Goal: Task Accomplishment & Management: Complete application form

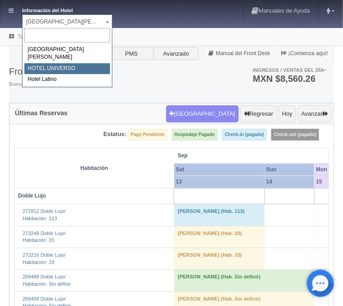
select select "358"
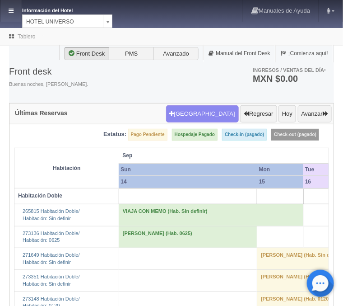
click at [19, 10] on link at bounding box center [10, 11] width 21 height 22
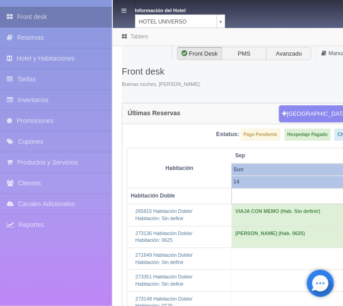
click at [43, 21] on link "Front desk" at bounding box center [56, 17] width 112 height 20
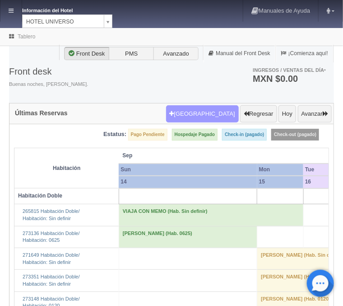
click at [206, 109] on button "Nueva Reserva" at bounding box center [202, 113] width 73 height 17
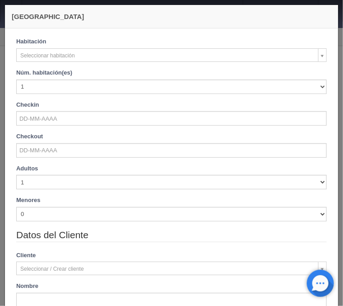
checkbox input "false"
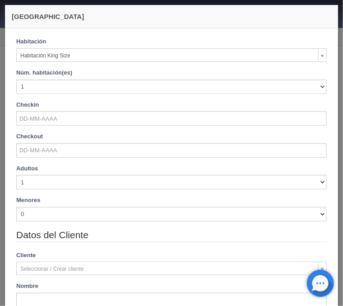
select select "582"
checkbox input "false"
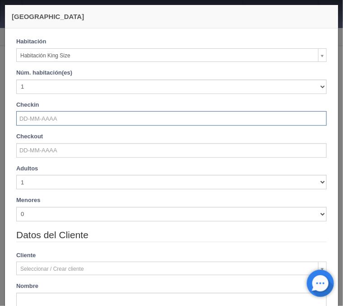
click at [49, 124] on input "text" at bounding box center [171, 118] width 311 height 14
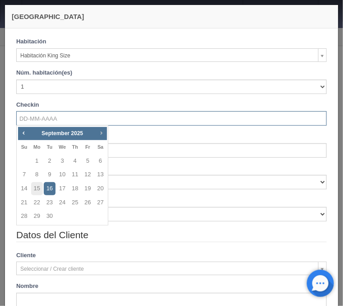
click at [101, 132] on span "Next" at bounding box center [100, 132] width 7 height 7
click at [63, 160] on link "1" at bounding box center [62, 160] width 12 height 13
type input "[DATE]"
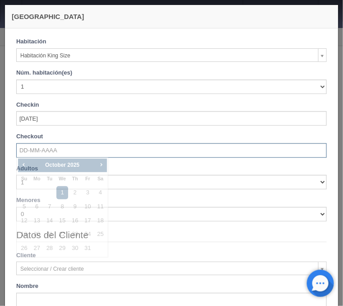
click at [42, 150] on input "text" at bounding box center [171, 150] width 311 height 14
checkbox input "false"
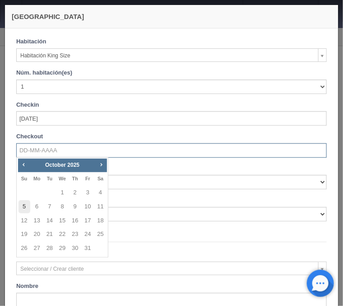
click at [21, 203] on link "5" at bounding box center [25, 206] width 12 height 13
type input "[DATE]"
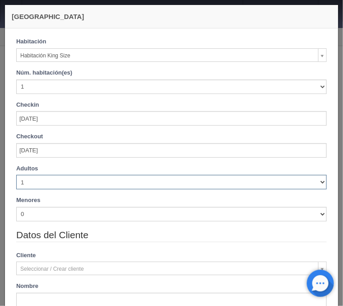
click at [16, 175] on select "1 2 3 4 5 6 7 8 9 10" at bounding box center [171, 182] width 311 height 14
checkbox input "false"
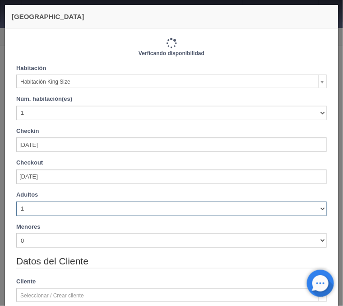
type input "4000.00"
checkbox input "false"
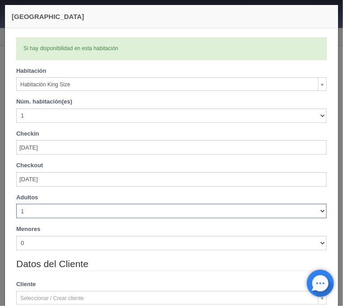
select select "2"
click option "2" at bounding box center [0, 0] width 0 height 0
checkbox input "false"
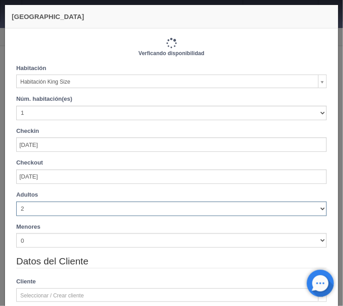
type input "4000.00"
checkbox input "false"
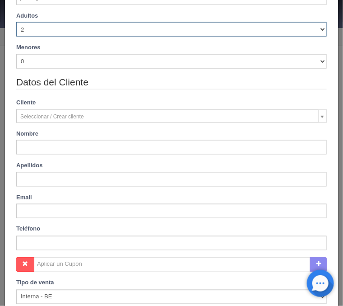
scroll to position [218, 0]
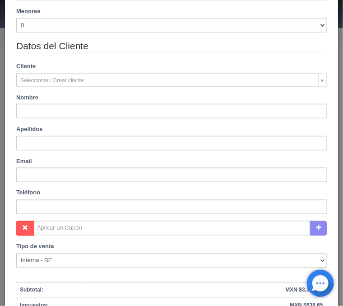
type input "Andre"
type input "[PERSON_NAME]"
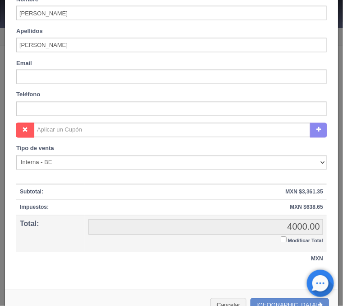
scroll to position [326, 0]
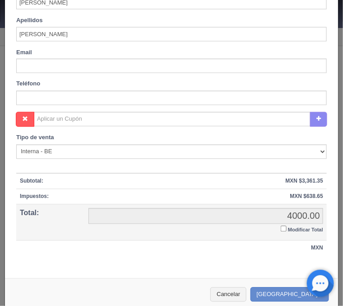
click at [284, 230] on input "Modificar Total" at bounding box center [284, 229] width 6 height 6
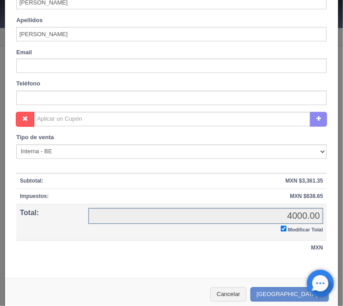
checkbox input "true"
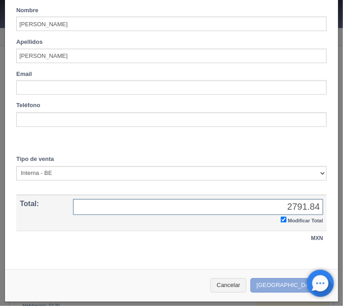
type input "2791.84"
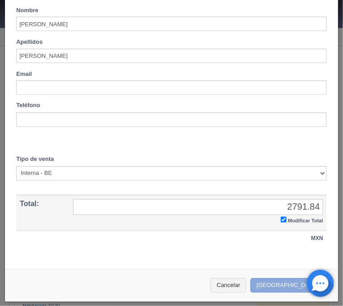
click at [289, 285] on button "Crear Reserva" at bounding box center [290, 285] width 79 height 15
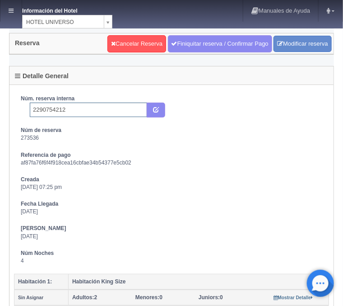
click at [91, 104] on input "2290754212" at bounding box center [88, 109] width 117 height 14
type input "2290754212 Expedia"
click at [154, 109] on icon "submit" at bounding box center [156, 109] width 6 height 6
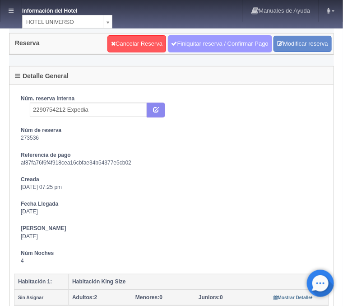
click at [197, 46] on link "Finiquitar reserva / Confirmar Pago" at bounding box center [220, 43] width 104 height 17
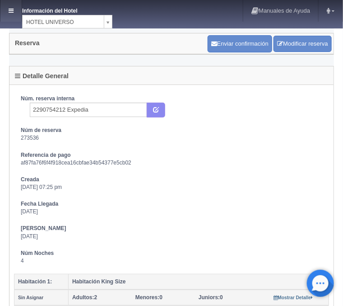
click at [9, 13] on icon at bounding box center [11, 11] width 5 height 6
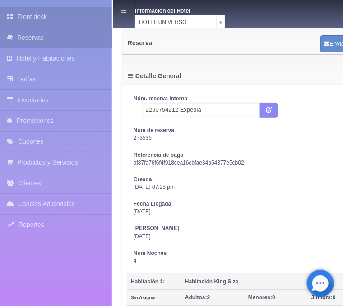
click at [40, 19] on link "Front desk" at bounding box center [56, 17] width 112 height 20
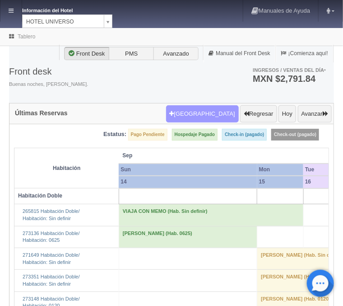
click at [216, 112] on button "Nueva Reserva" at bounding box center [202, 113] width 73 height 17
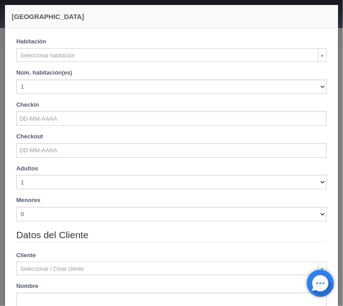
checkbox input "false"
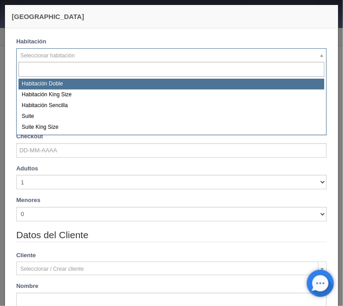
select select "583"
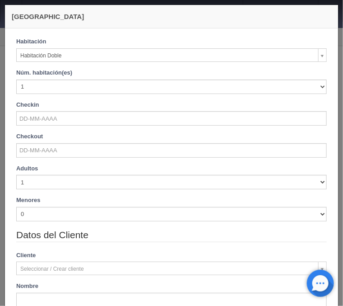
checkbox input "false"
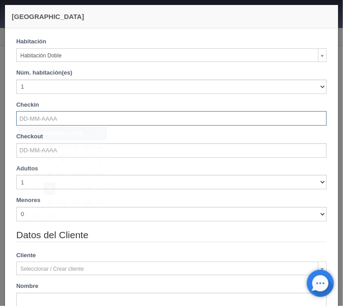
click at [46, 119] on input "text" at bounding box center [171, 118] width 311 height 14
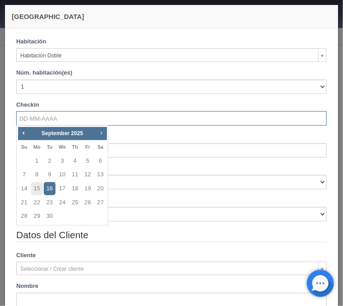
click at [102, 135] on span "Next" at bounding box center [100, 132] width 7 height 7
click at [62, 159] on link "1" at bounding box center [62, 160] width 12 height 13
type input "[DATE]"
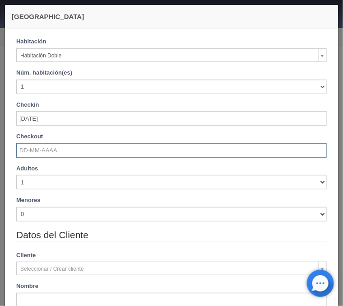
click at [48, 152] on input "text" at bounding box center [171, 150] width 311 height 14
checkbox input "false"
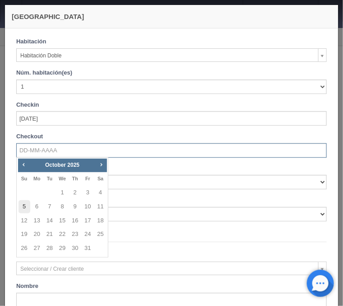
click at [21, 208] on link "5" at bounding box center [25, 206] width 12 height 13
type input "[DATE]"
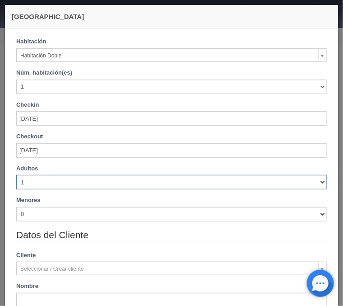
click at [16, 175] on select "1 2 3 4 5 6 7 8 9 10" at bounding box center [171, 182] width 311 height 14
checkbox input "false"
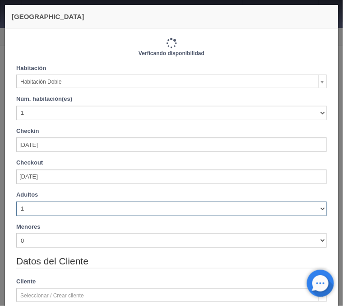
select select "2"
click option "2" at bounding box center [0, 0] width 0 height 0
checkbox input "false"
type input "4120.00"
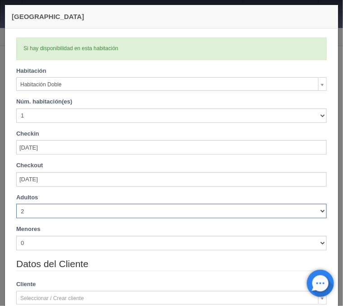
checkbox input "false"
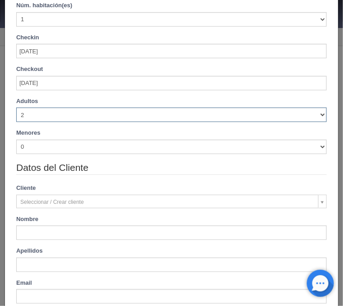
scroll to position [109, 0]
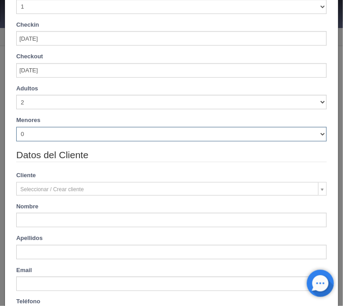
click at [16, 127] on select "0 1 2 3 4 5 6 7 8 9 10" at bounding box center [171, 134] width 311 height 14
select select "1"
click option "1" at bounding box center [0, 0] width 0 height 0
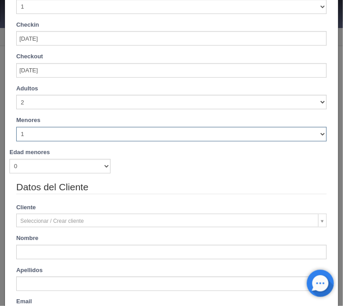
checkbox input "false"
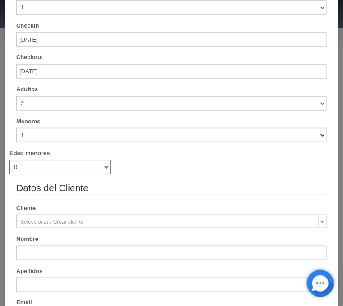
type input "4120.00"
checkbox input "false"
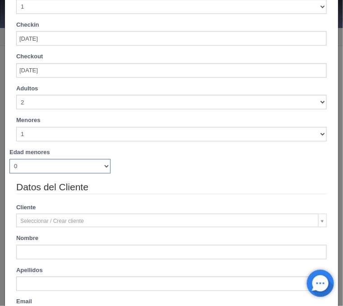
click at [9, 159] on select "0 1 2 3 4 5 6 7 8 9 10 11 12 13 14 15 16 17 18" at bounding box center [59, 166] width 101 height 14
select select "5"
click option "5" at bounding box center [0, 0] width 0 height 0
checkbox input "false"
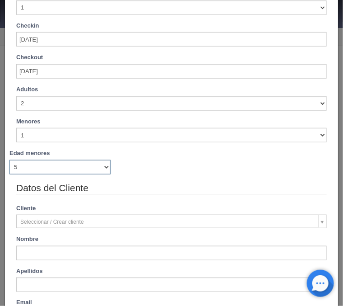
type input "4120.00"
checkbox input "false"
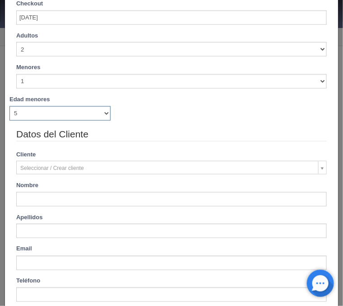
scroll to position [254, 0]
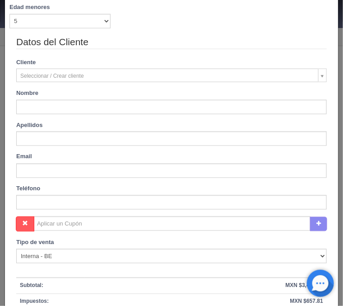
type input "[PERSON_NAME]"
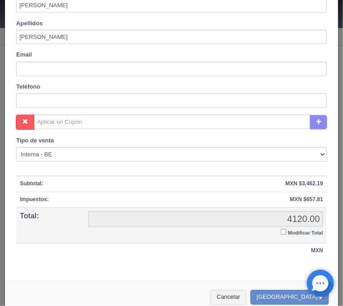
scroll to position [368, 0]
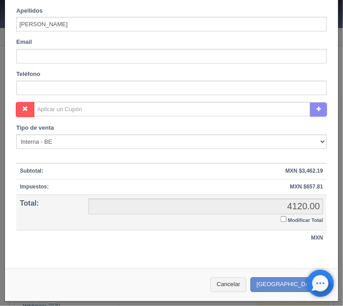
click at [284, 220] on input "Modificar Total" at bounding box center [284, 219] width 6 height 6
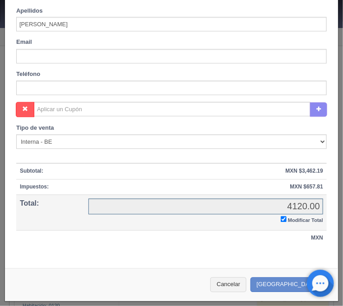
checkbox input "true"
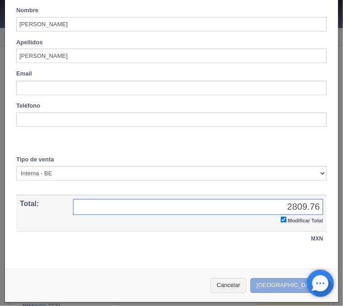
type input "2809.76"
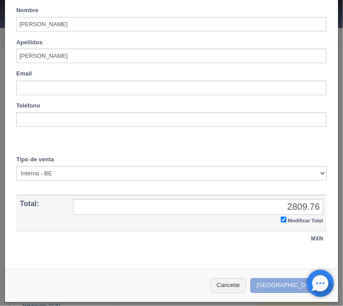
click at [293, 283] on button "Crear Reserva" at bounding box center [290, 285] width 79 height 15
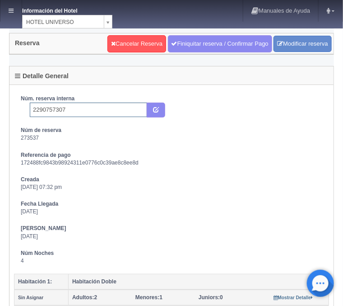
click at [81, 112] on input "2290757307" at bounding box center [88, 109] width 117 height 14
type input "2290757307 Expedia"
click at [153, 111] on icon "submit" at bounding box center [156, 109] width 6 height 6
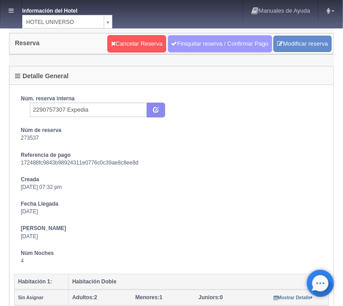
click at [202, 42] on link "Finiquitar reserva / Confirmar Pago" at bounding box center [220, 43] width 104 height 17
